Goal: Information Seeking & Learning: Check status

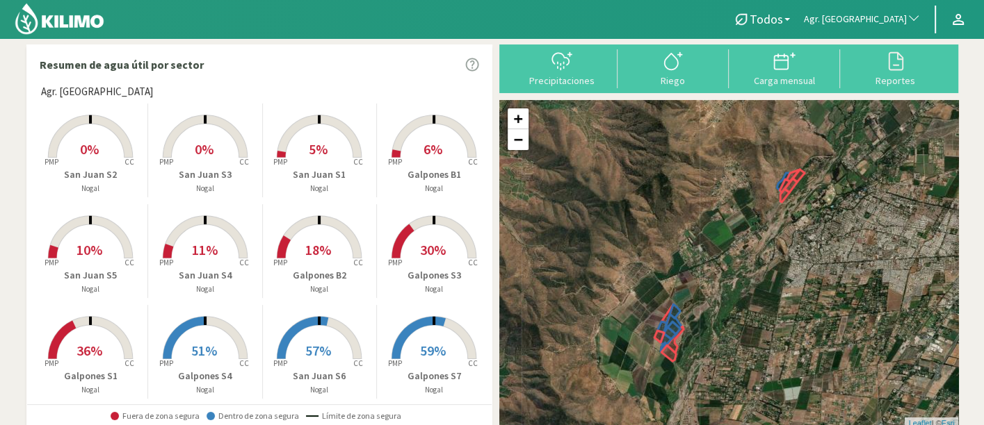
click at [889, 13] on span "Agr. [GEOGRAPHIC_DATA]" at bounding box center [855, 20] width 103 height 14
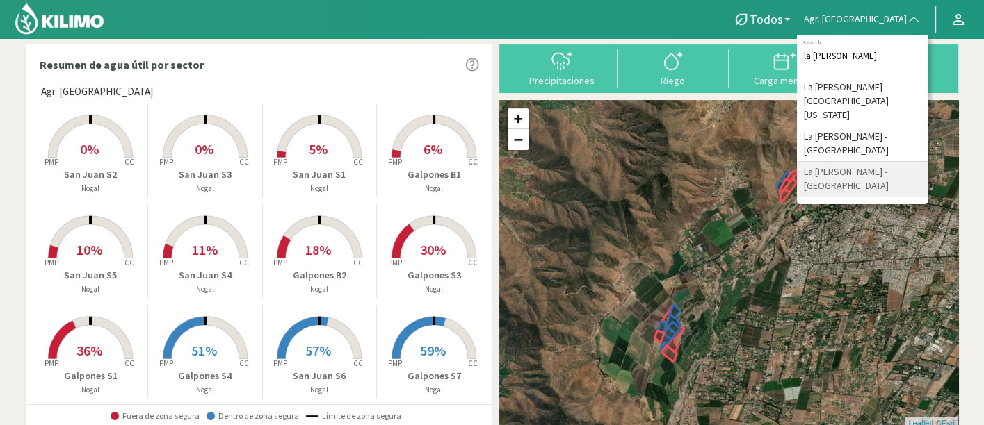
type input "la [PERSON_NAME]"
click at [889, 162] on li "La [PERSON_NAME] - [GEOGRAPHIC_DATA]" at bounding box center [862, 179] width 131 height 35
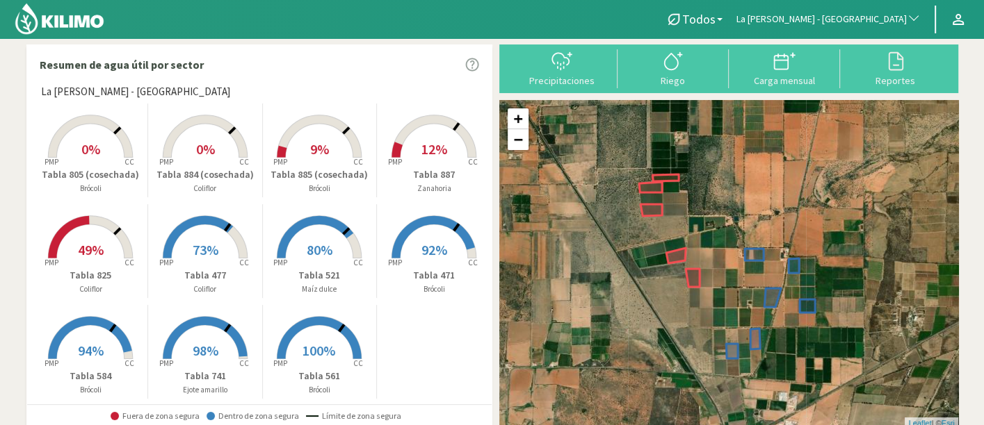
click at [302, 353] on span "100%" at bounding box center [318, 350] width 33 height 17
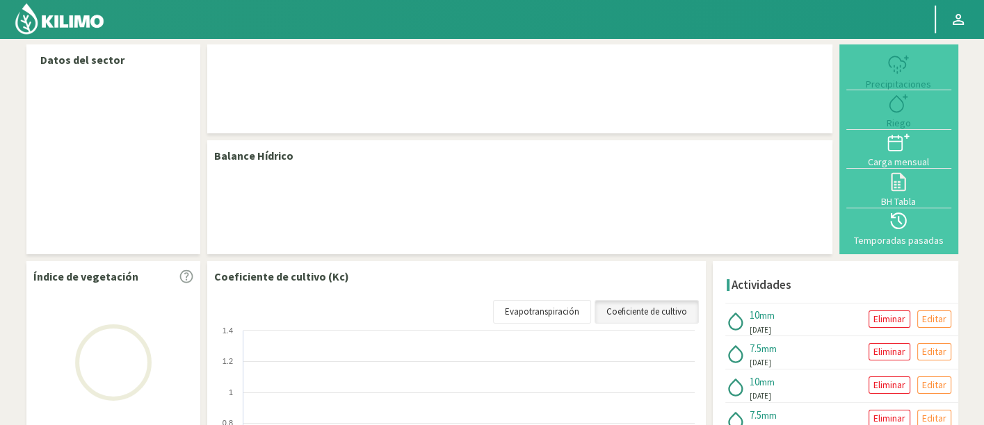
select select "160: Object"
select select "3: Object"
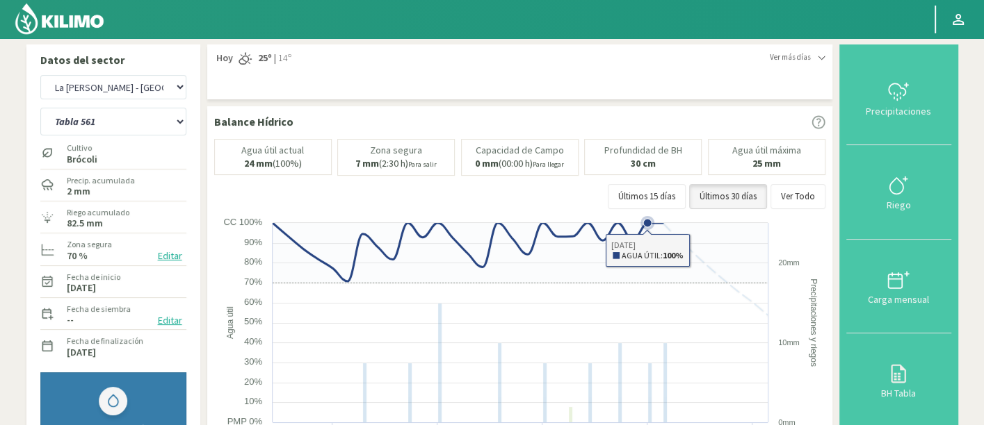
click at [649, 220] on icon at bounding box center [647, 223] width 8 height 8
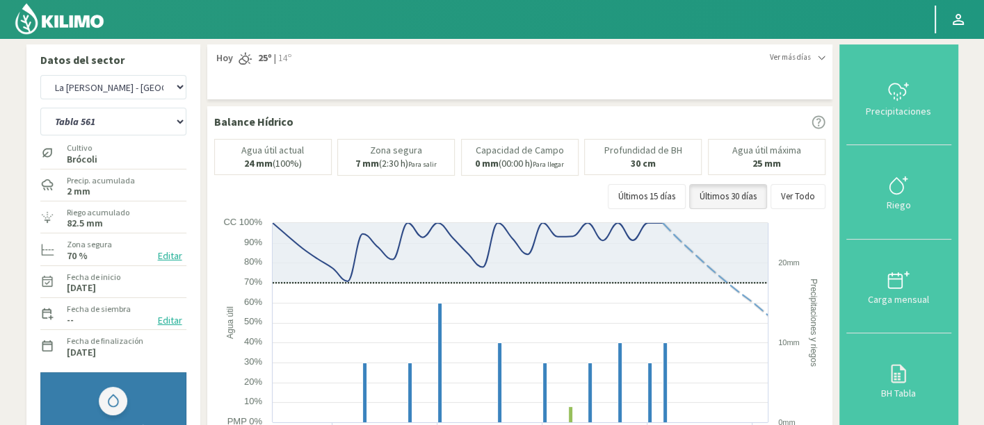
scroll to position [77, 0]
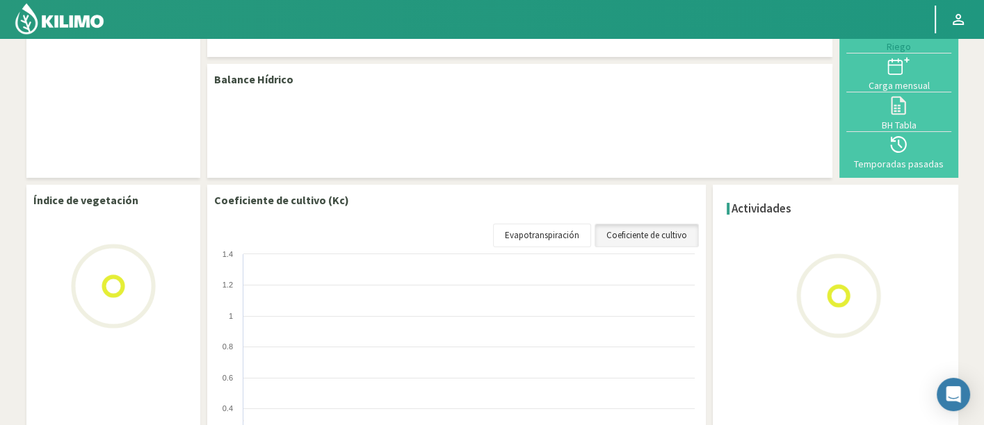
scroll to position [94, 0]
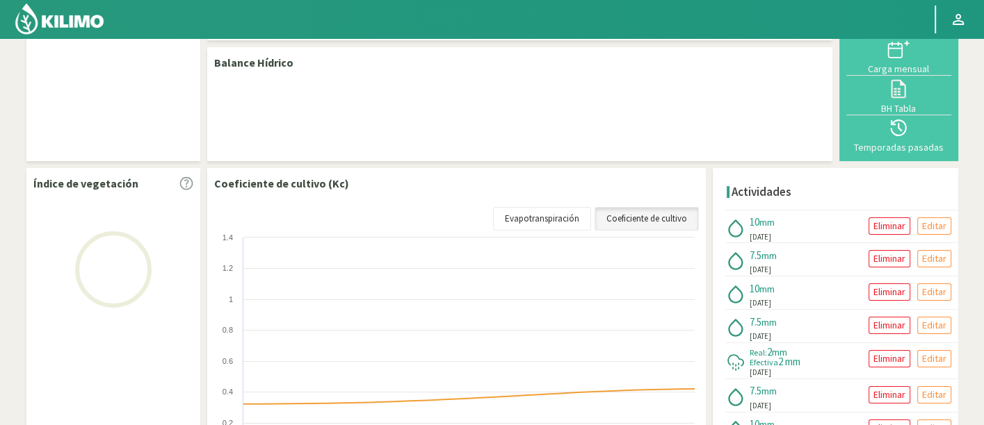
select select "160: Object"
select select "3: Object"
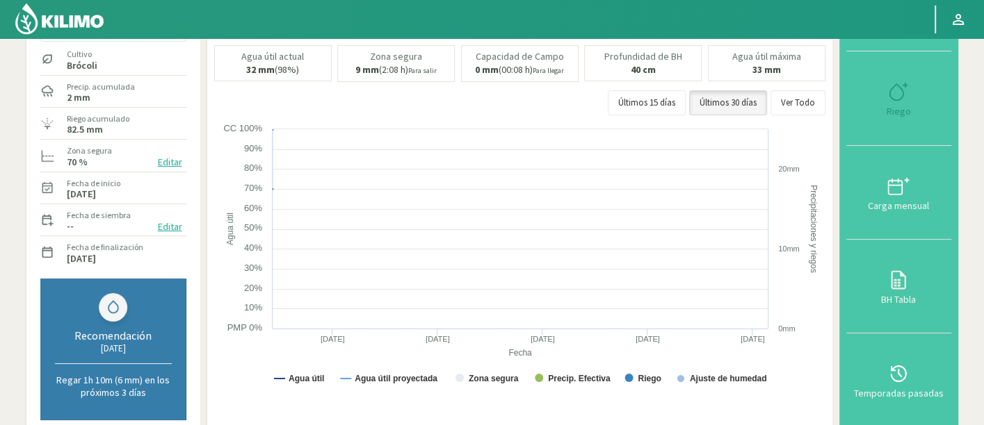
scroll to position [93, 0]
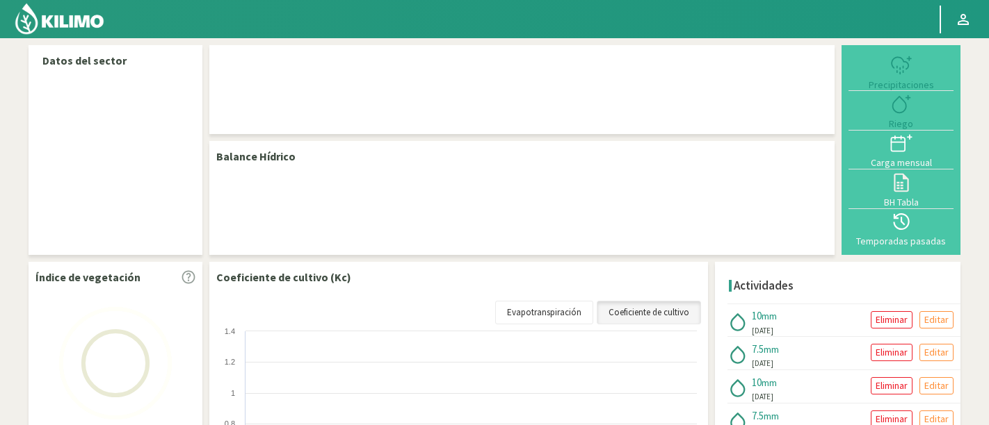
select select "160: Object"
select select "3: Object"
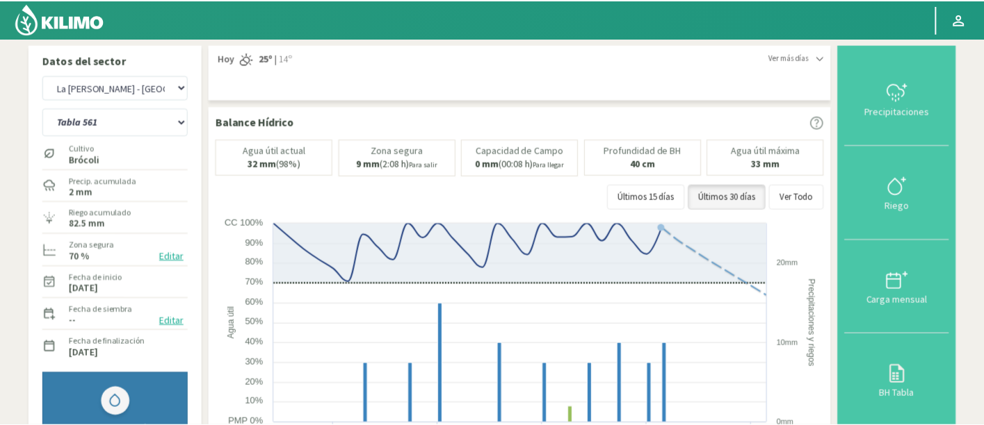
scroll to position [93, 0]
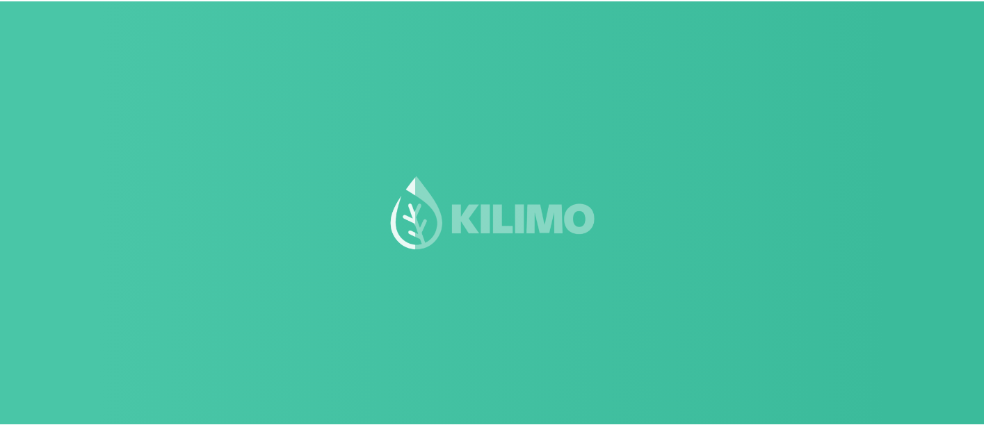
scroll to position [94, 0]
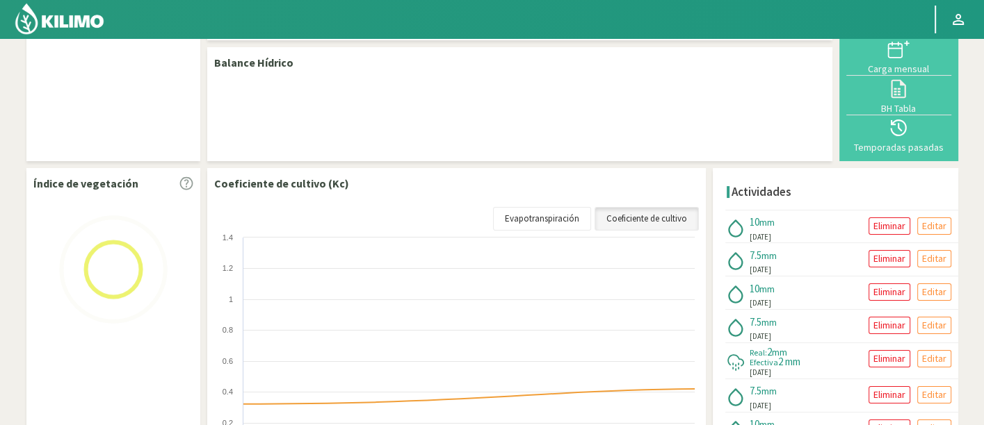
select select "160: Object"
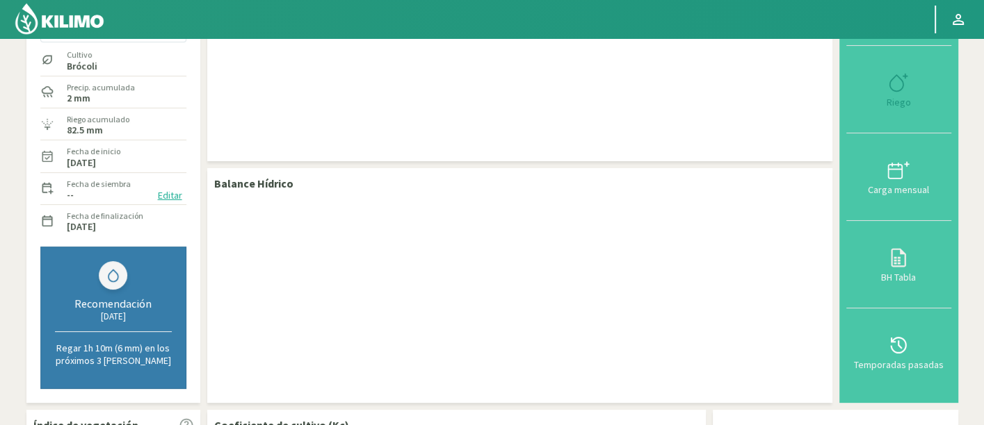
scroll to position [93, 0]
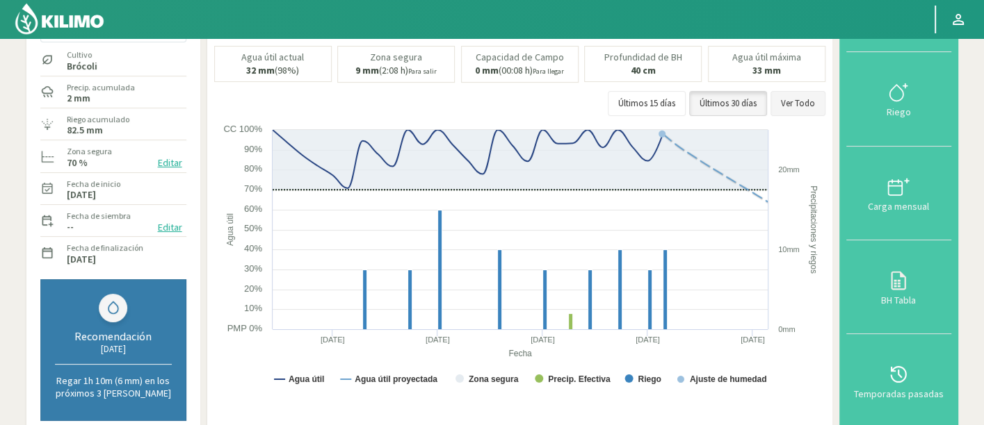
click at [790, 108] on button "Ver Todo" at bounding box center [797, 103] width 55 height 25
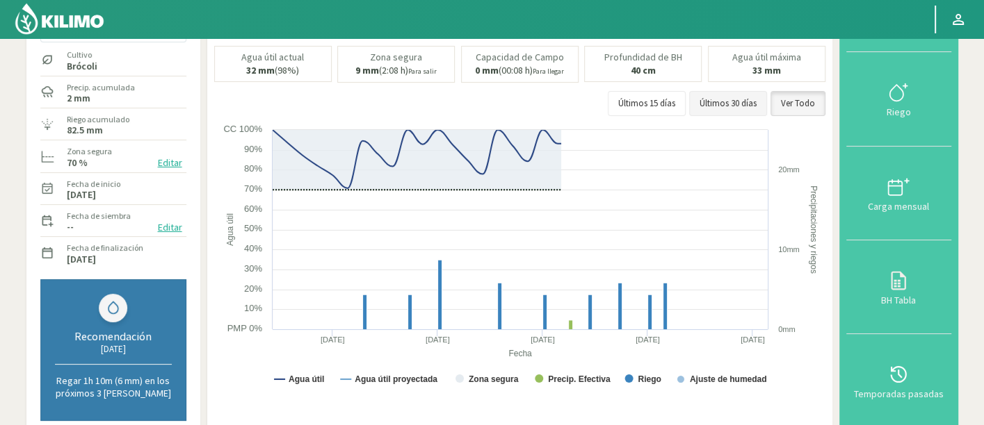
click at [749, 102] on button "Últimos 30 días" at bounding box center [728, 103] width 78 height 25
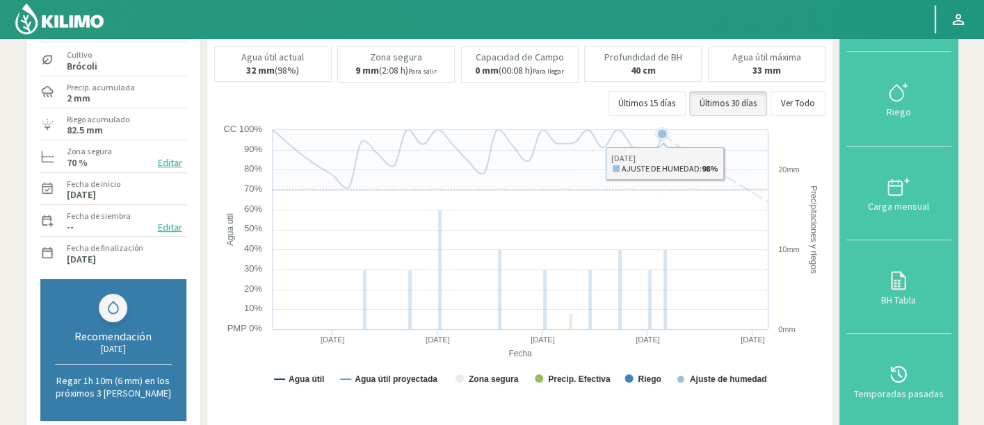
click at [659, 202] on rect at bounding box center [521, 262] width 615 height 278
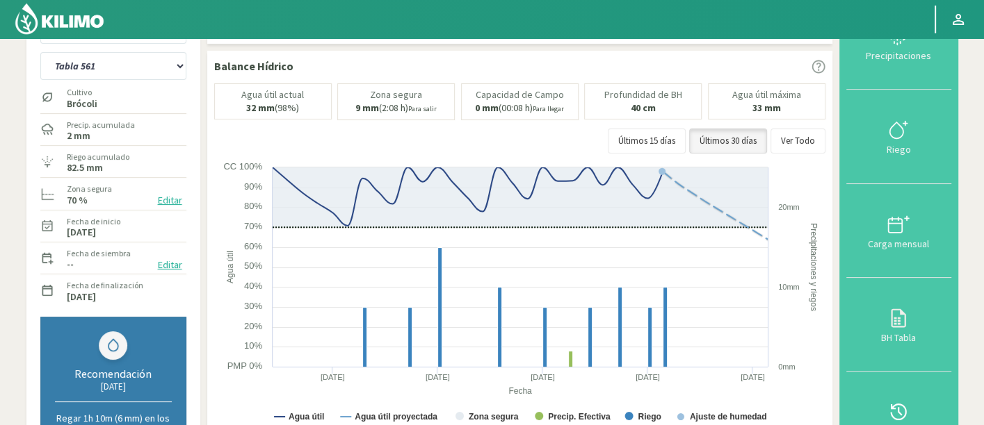
scroll to position [16, 0]
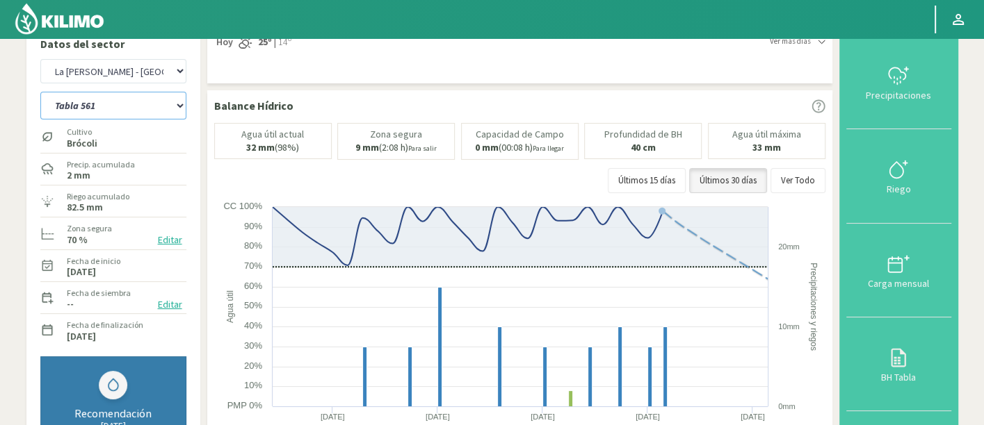
click at [121, 104] on select "Tabla 471 Tabla 477 Tabla 521 Tabla 561 Tabla 584 Tabla 741 Tabla 805 (cosechad…" at bounding box center [113, 106] width 146 height 28
click at [117, 106] on select "Tabla 471 Tabla 477 Tabla 521 Tabla 561 Tabla 584 Tabla 741 Tabla 805 (cosechad…" at bounding box center [113, 106] width 146 height 28
click at [40, 92] on select "Tabla 471 Tabla 477 Tabla 521 Tabla 561 Tabla 584 Tabla 741 Tabla 805 (cosechad…" at bounding box center [113, 106] width 146 height 28
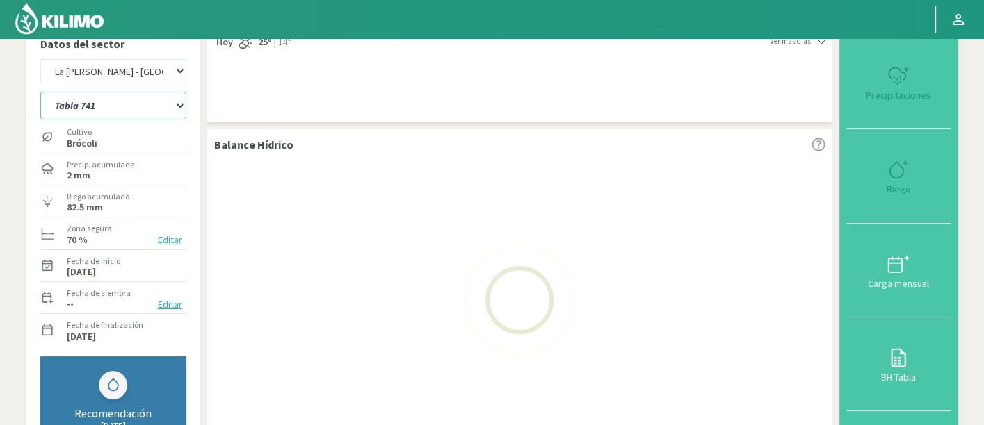
select select "3: Object"
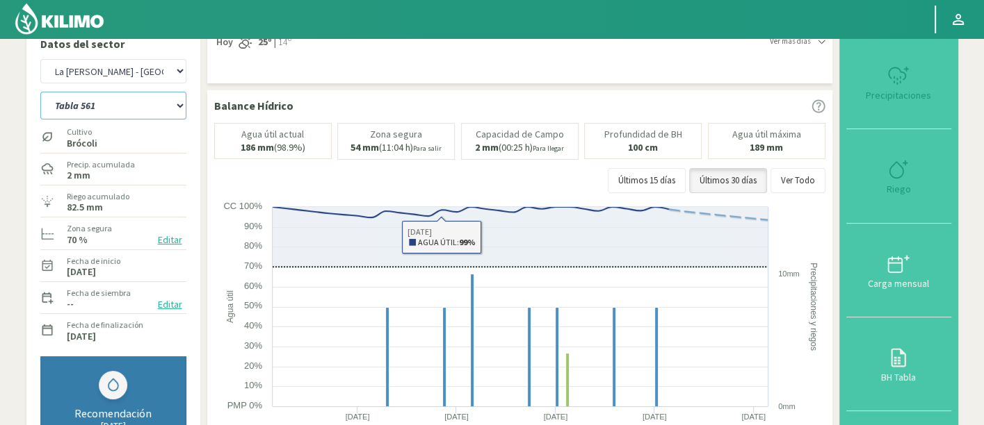
select select "441: Object"
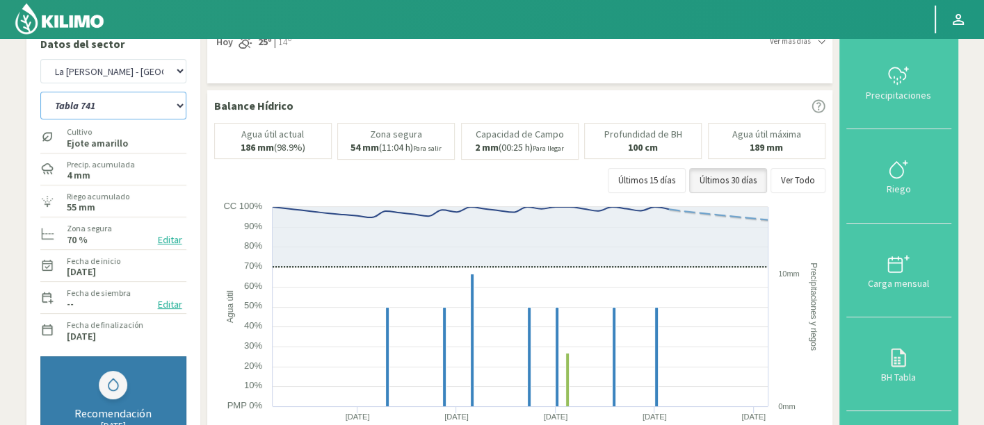
click at [97, 107] on select "Tabla 471 Tabla 477 Tabla 521 Tabla 561 Tabla 584 Tabla 741 Tabla 805 (cosechad…" at bounding box center [113, 106] width 146 height 28
click at [153, 116] on select "Tabla 471 Tabla 477 Tabla 521 Tabla 561 Tabla 584 Tabla 741 Tabla 805 (cosechad…" at bounding box center [113, 106] width 146 height 28
click at [40, 92] on select "Tabla 471 Tabla 477 Tabla 521 Tabla 561 Tabla 584 Tabla 741 Tabla 805 (cosechad…" at bounding box center [113, 106] width 146 height 28
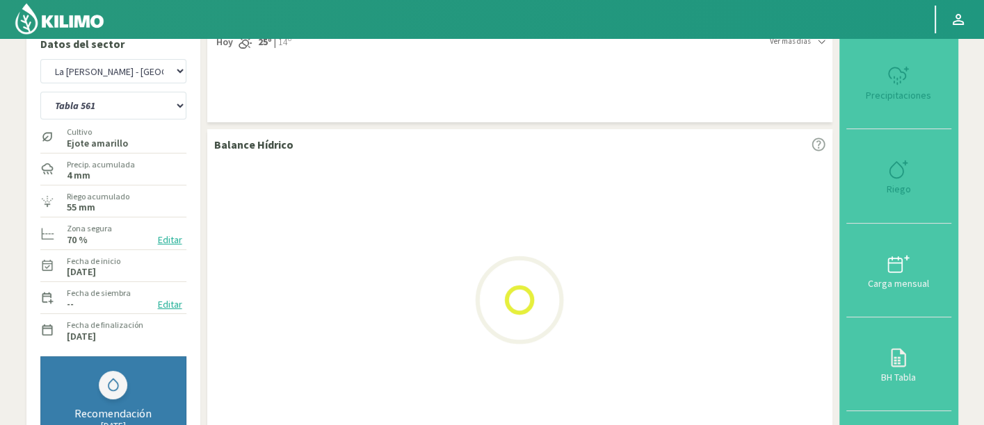
select select "16: Object"
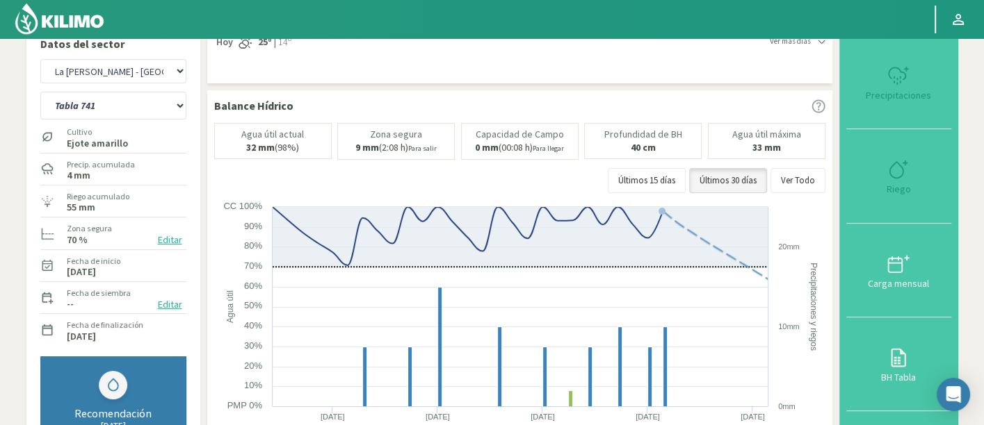
select select "722: Object"
select select "25: Object"
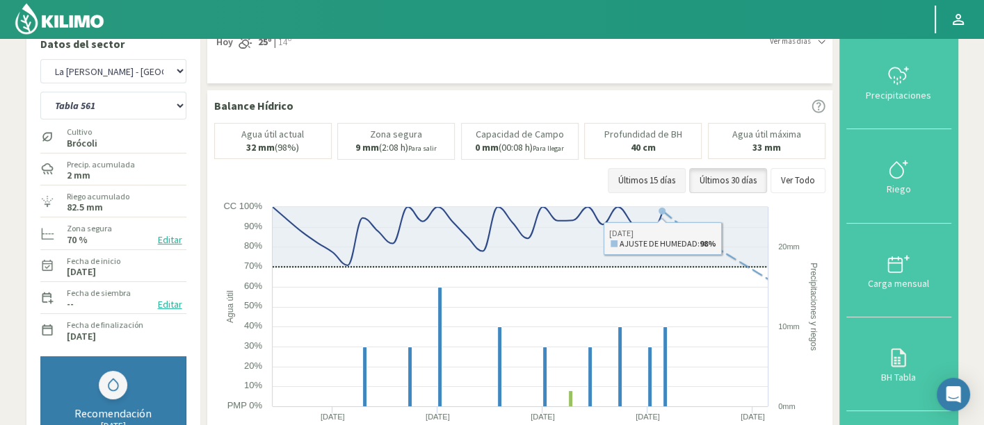
click at [617, 181] on button "Últimos 15 días" at bounding box center [647, 180] width 78 height 25
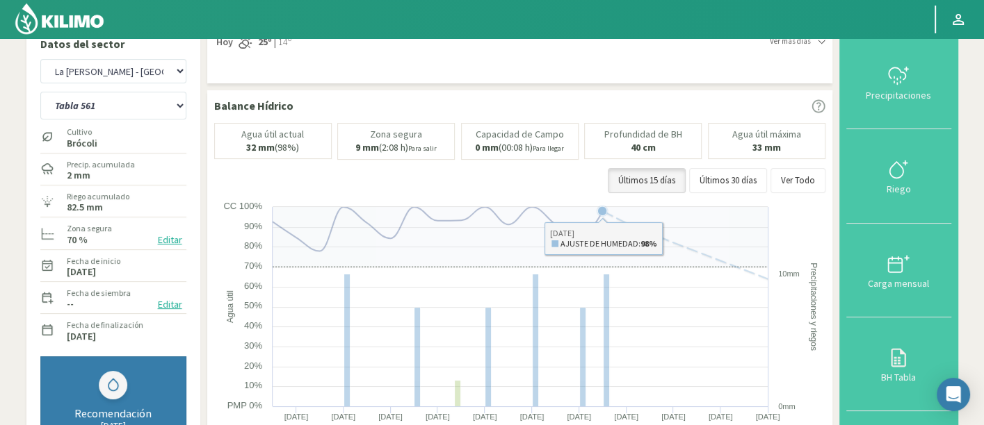
click at [788, 194] on div "Agua útil actual 32 mm (98%) Zona segura 9 mm (2:08 h) Para salir Capacidad de …" at bounding box center [519, 161] width 611 height 77
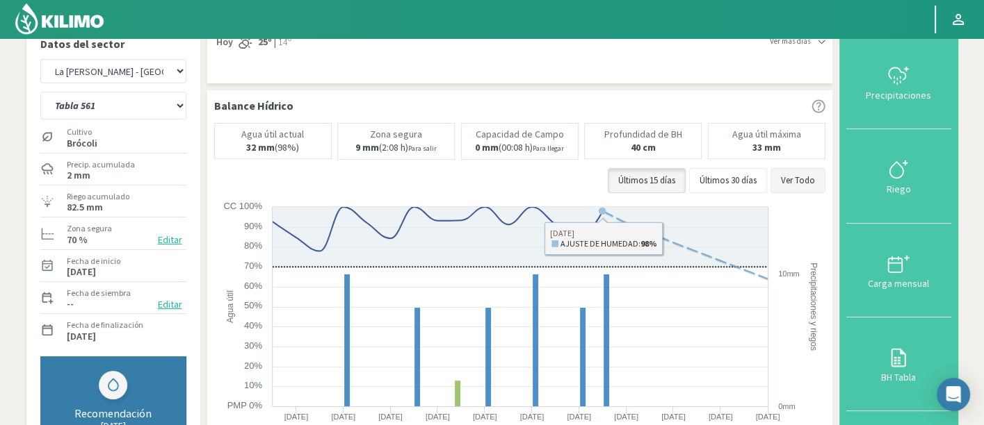
click at [795, 177] on button "Ver Todo" at bounding box center [797, 180] width 55 height 25
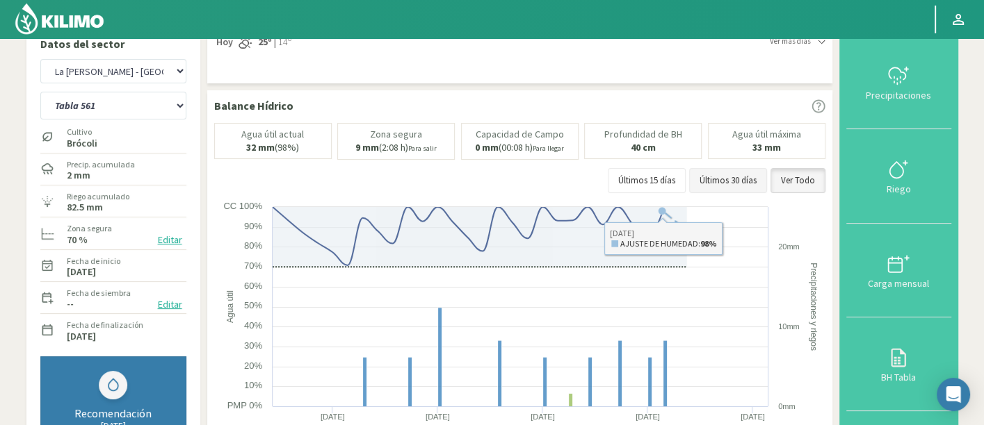
click at [738, 176] on button "Últimos 30 días" at bounding box center [728, 180] width 78 height 25
